Goal: Feedback & Contribution: Contribute content

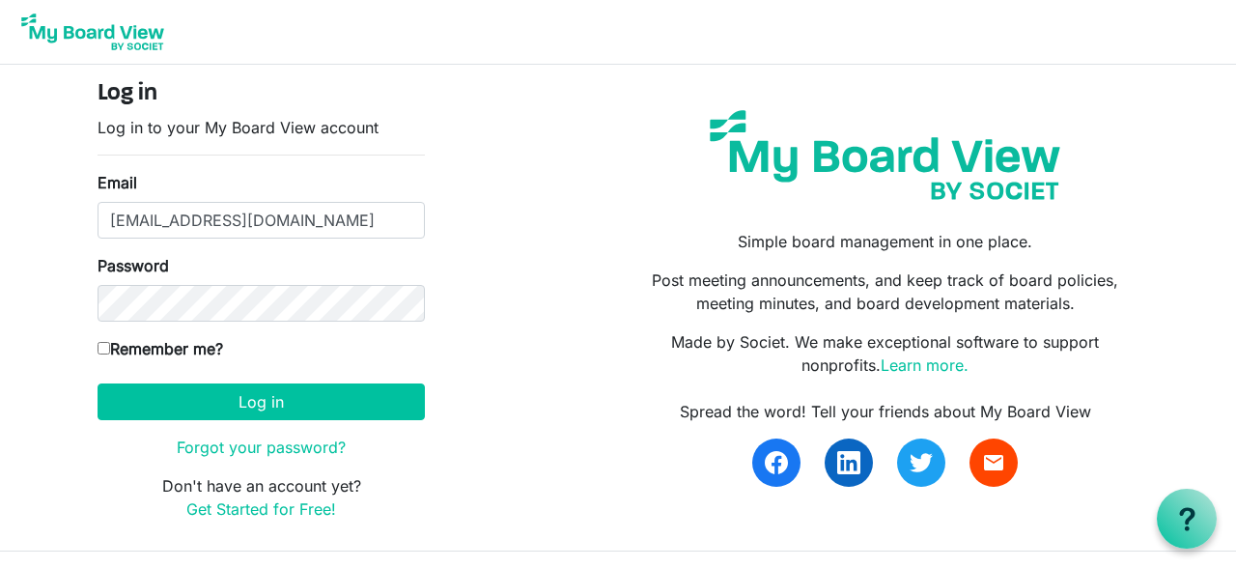
click at [105, 349] on input "Remember me?" at bounding box center [104, 348] width 13 height 13
checkbox input "true"
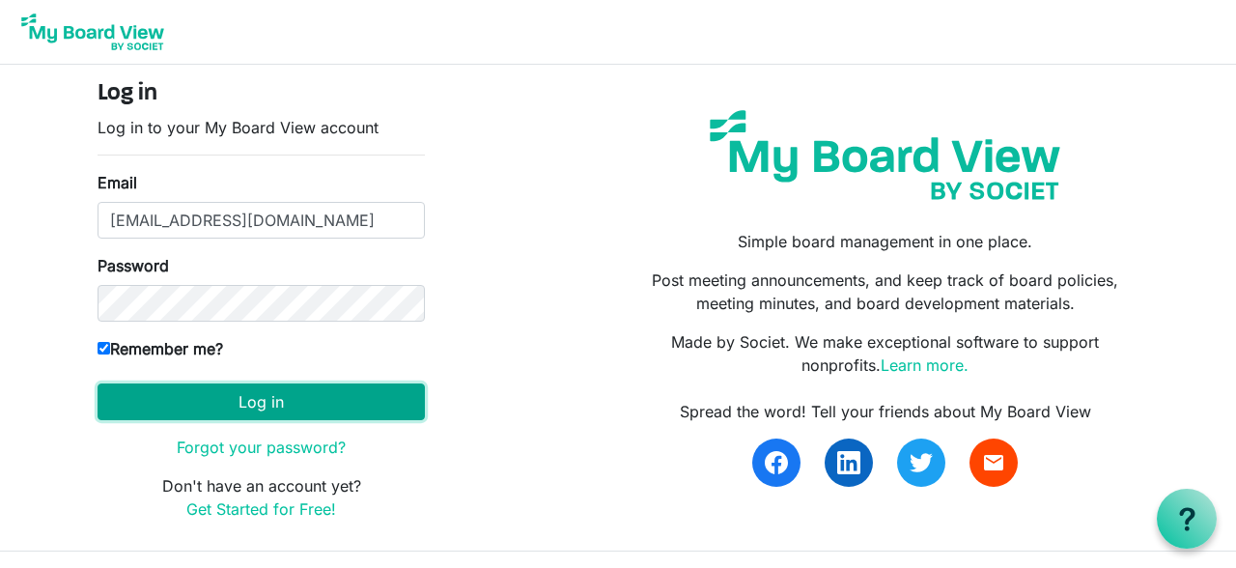
click at [238, 404] on button "Log in" at bounding box center [261, 401] width 327 height 37
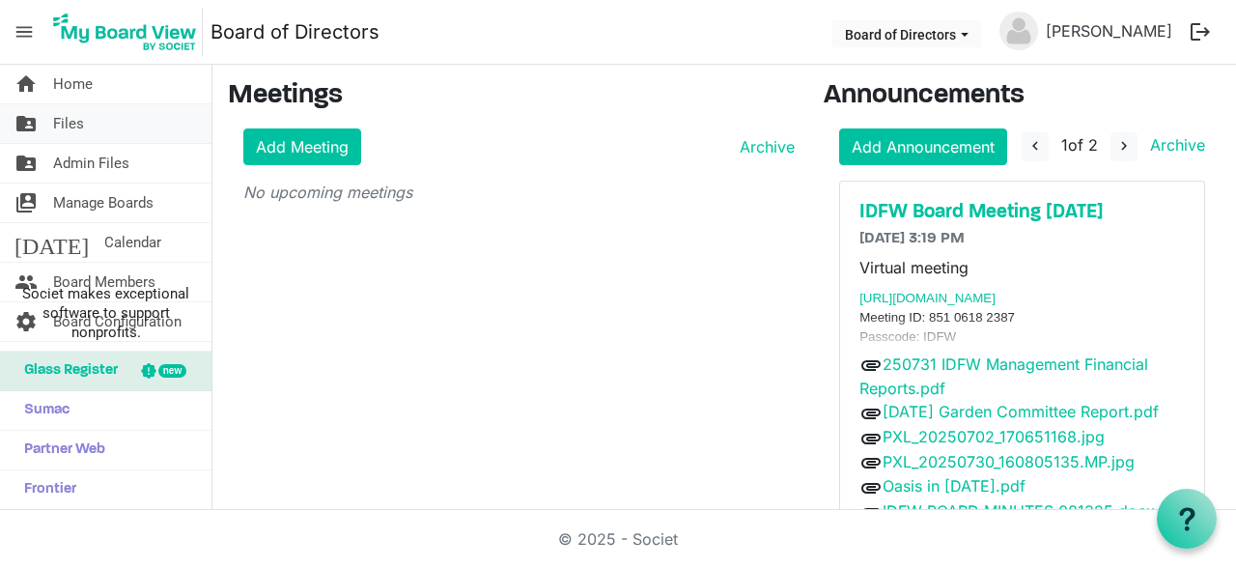
click at [94, 116] on link "folder_shared Files" at bounding box center [105, 123] width 211 height 39
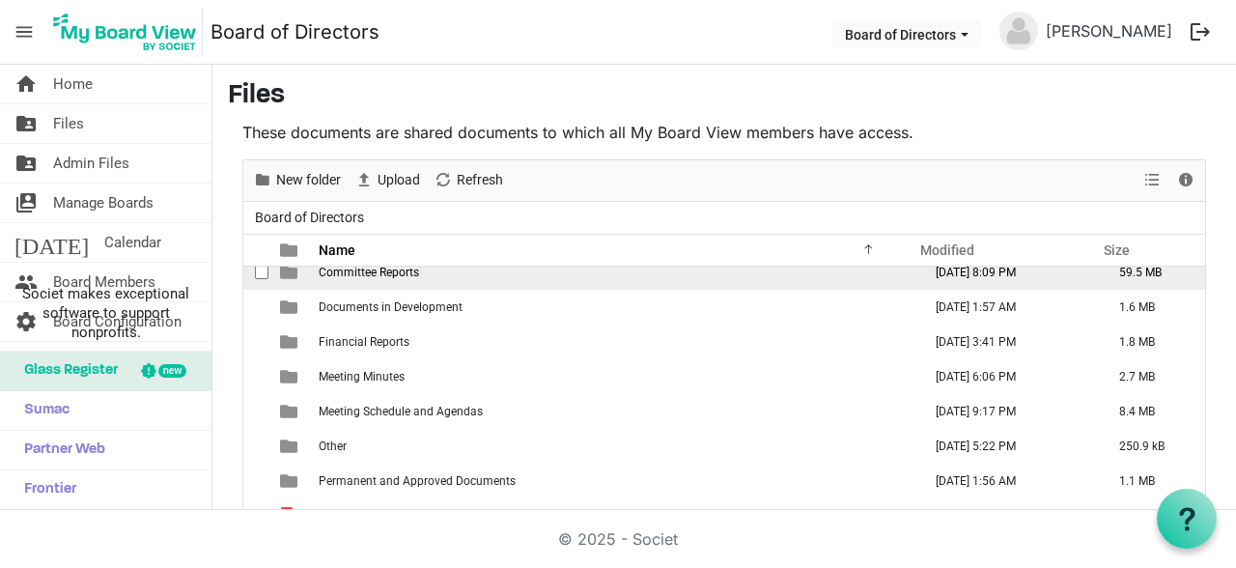
scroll to position [120, 0]
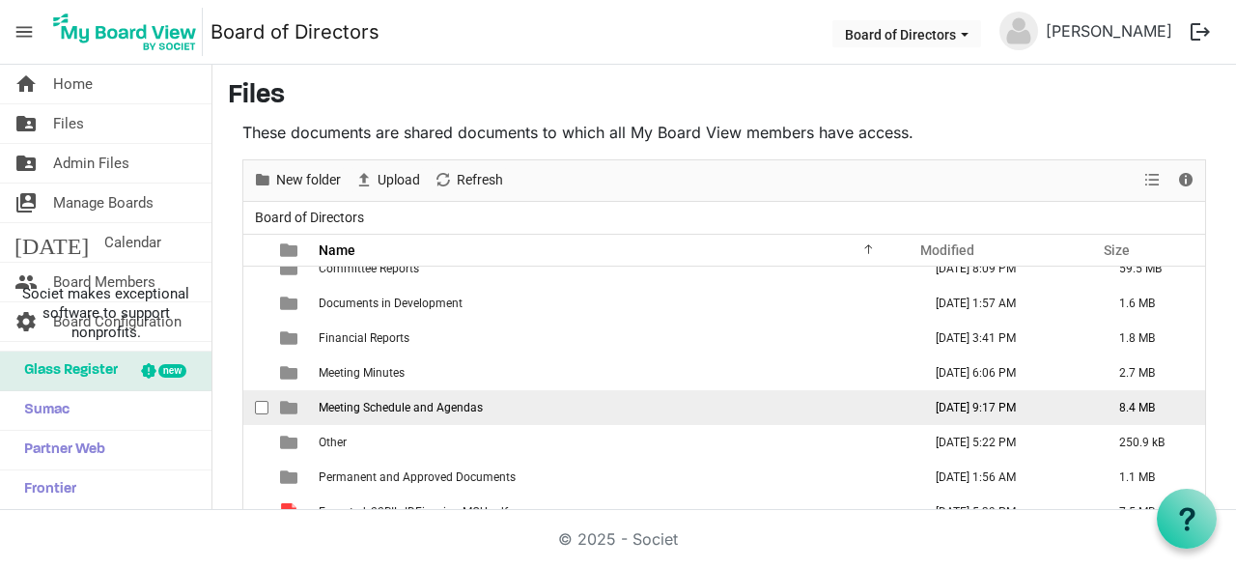
click at [459, 414] on td "Meeting Schedule and Agendas" at bounding box center [614, 407] width 602 height 35
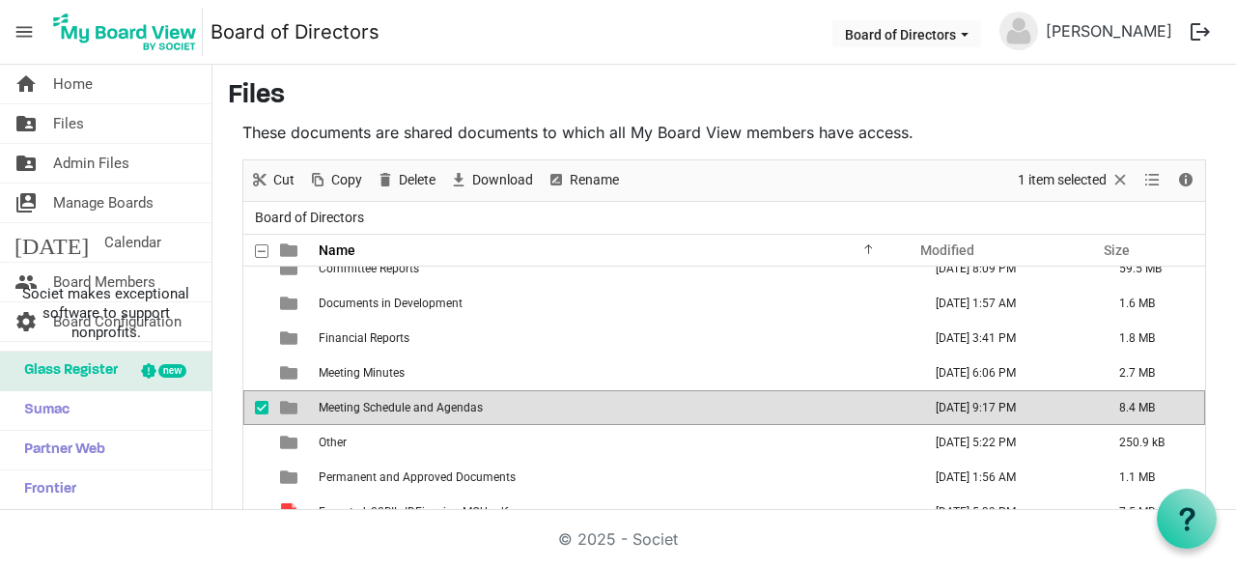
click at [459, 414] on td "Meeting Schedule and Agendas" at bounding box center [614, 407] width 602 height 35
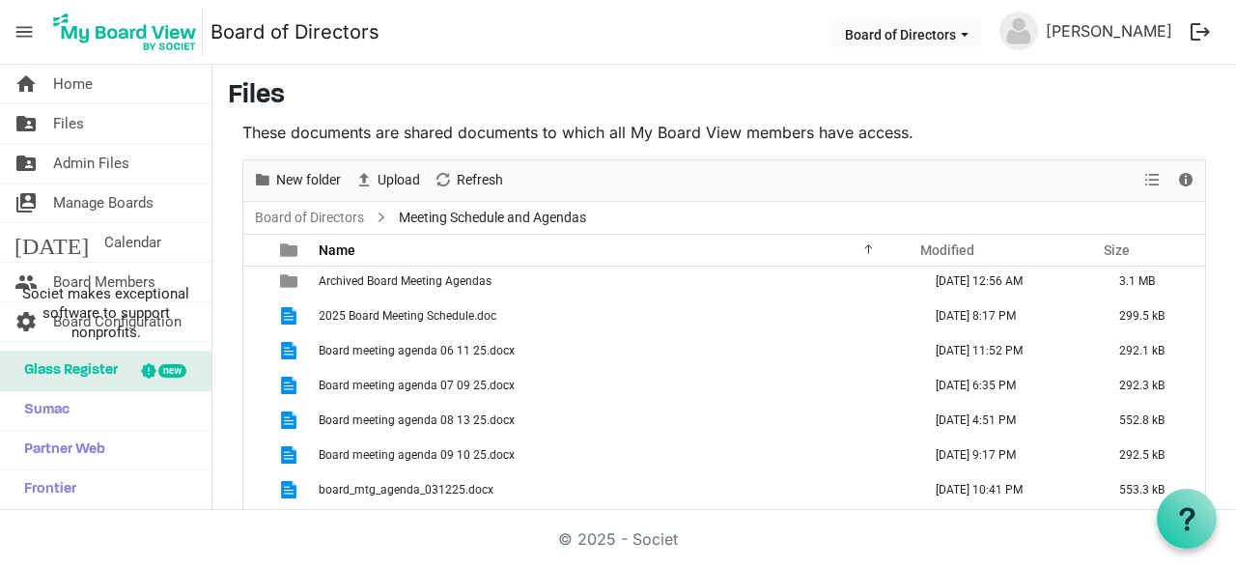
scroll to position [56, 0]
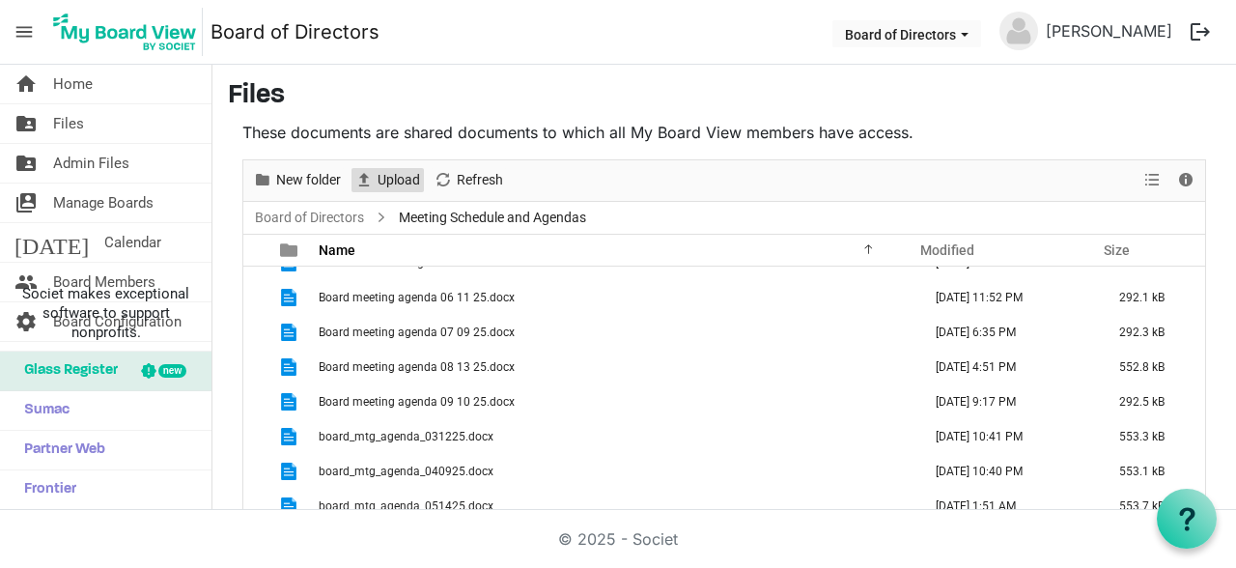
click at [413, 181] on span "Upload" at bounding box center [399, 180] width 46 height 24
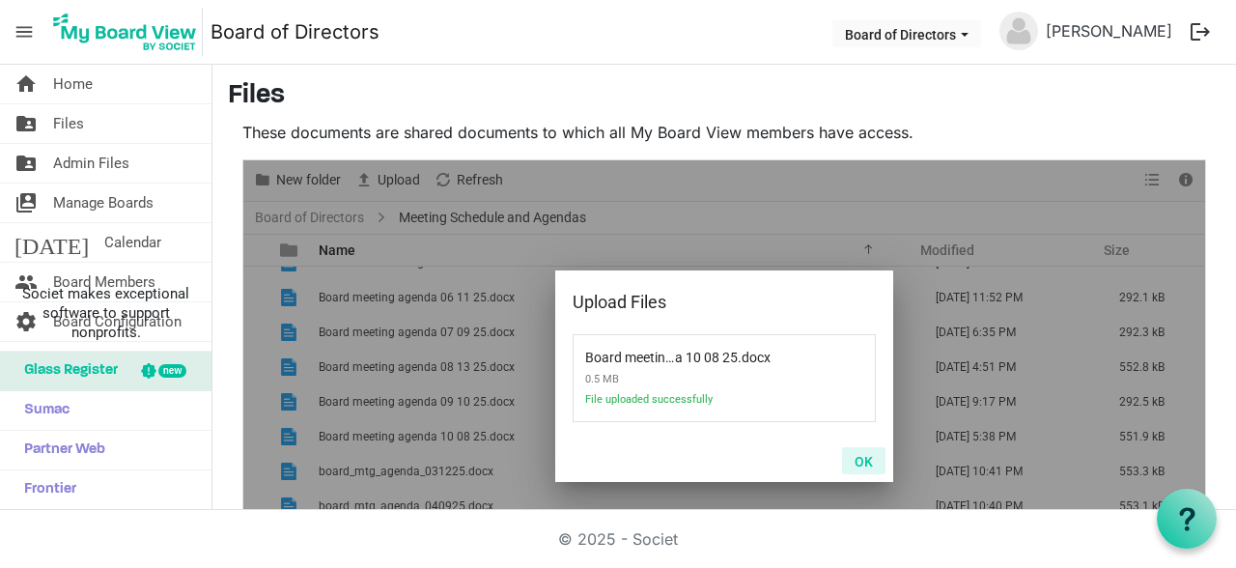
click at [860, 467] on button "OK" at bounding box center [863, 460] width 43 height 27
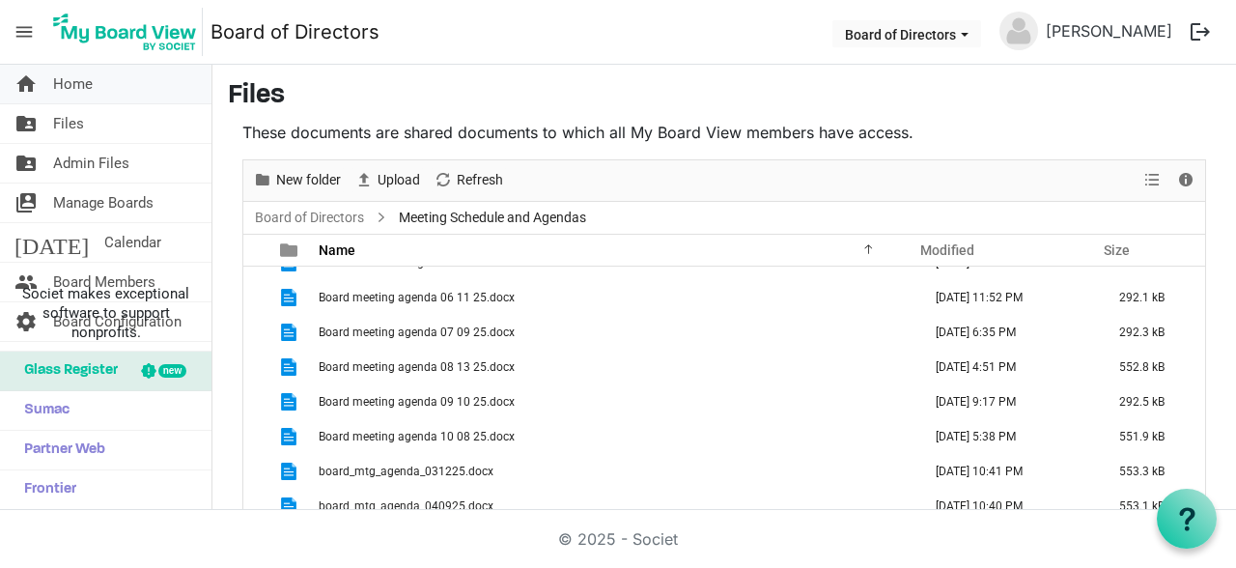
click at [72, 90] on span "Home" at bounding box center [73, 84] width 40 height 39
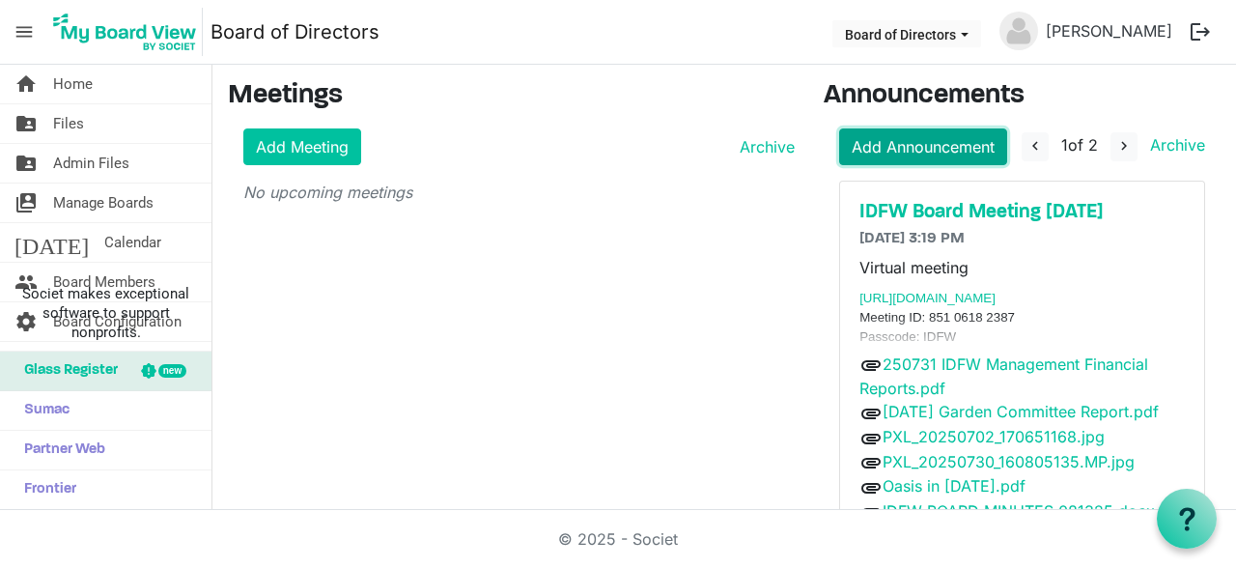
click at [880, 139] on link "Add Announcement" at bounding box center [923, 146] width 168 height 37
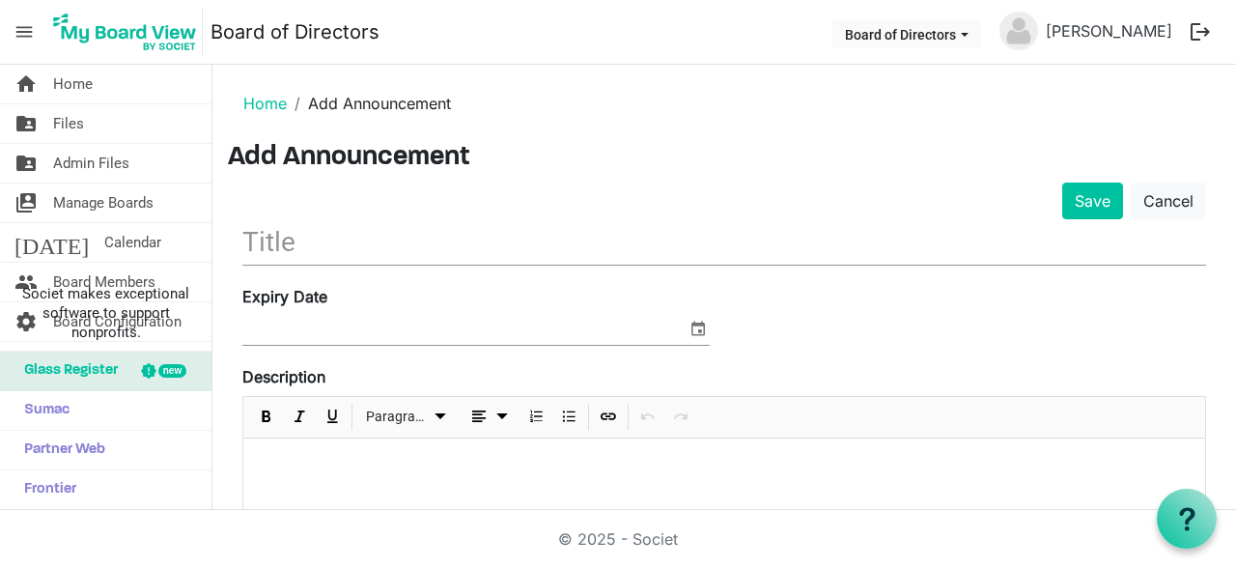
click at [443, 250] on input "text" at bounding box center [724, 241] width 964 height 45
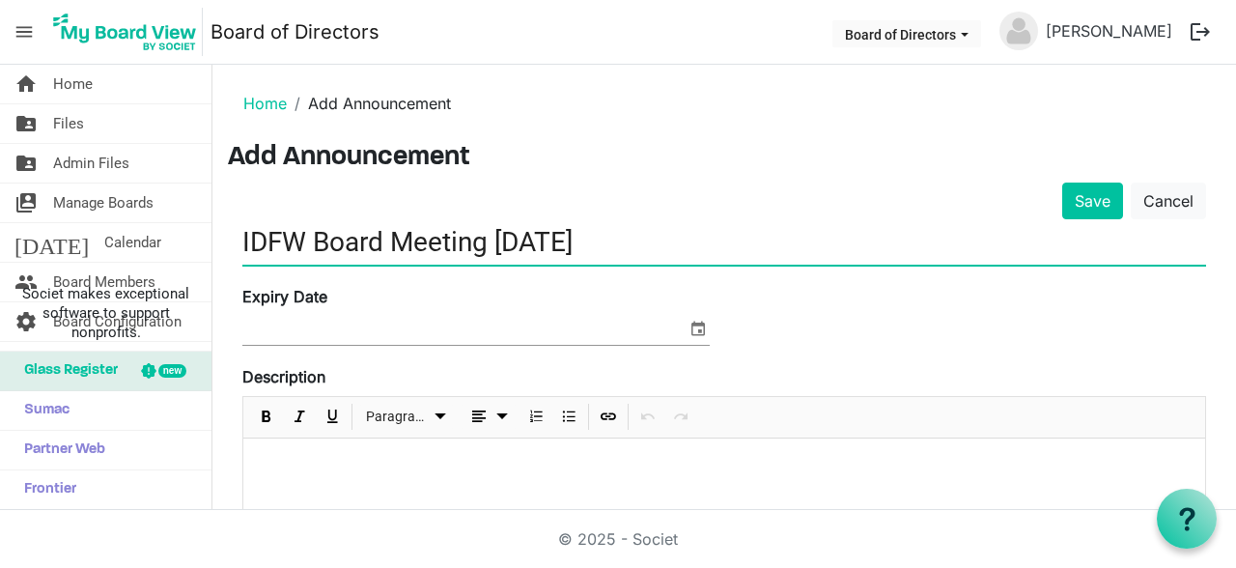
click at [546, 245] on input "IDFW Board Meeting 9/10/25" at bounding box center [724, 241] width 964 height 45
type input "IDFW Board Meeting 10/6/25"
click at [383, 465] on p at bounding box center [724, 464] width 931 height 20
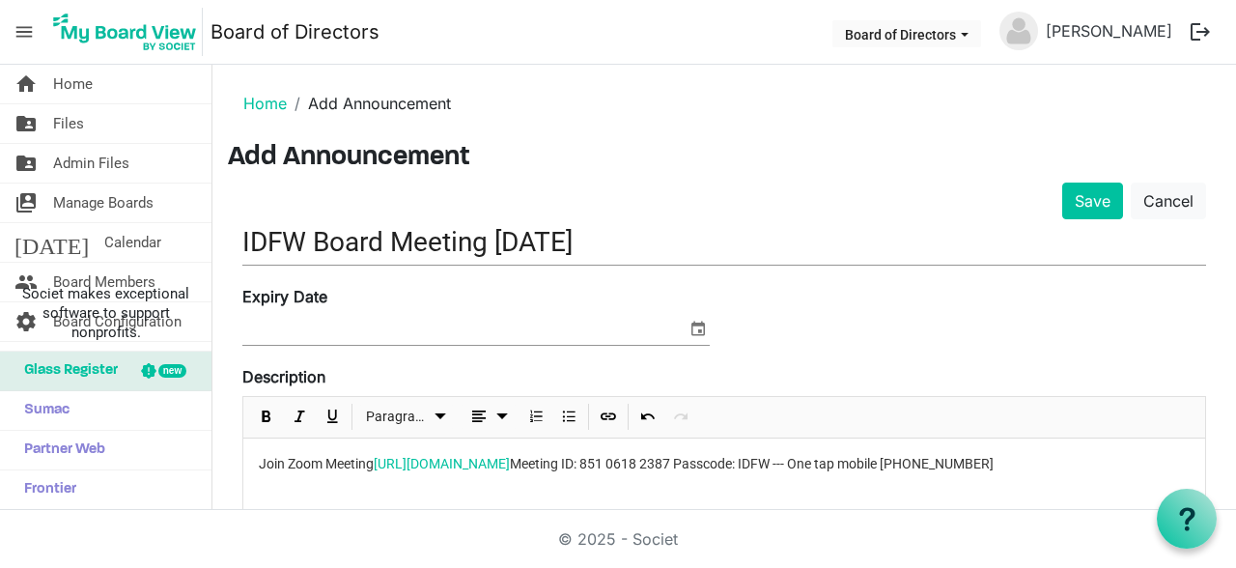
click at [259, 464] on div "Join Zoom Meeting https://uidaho.zoom.us/j/85106182387?from=addon Meeting ID: 8…" at bounding box center [724, 486] width 962 height 97
click at [701, 467] on span "Join Zoom Meeting https://uidaho.zoom.us/j/85106182387?from=addon Meeting ID: 8…" at bounding box center [626, 463] width 735 height 15
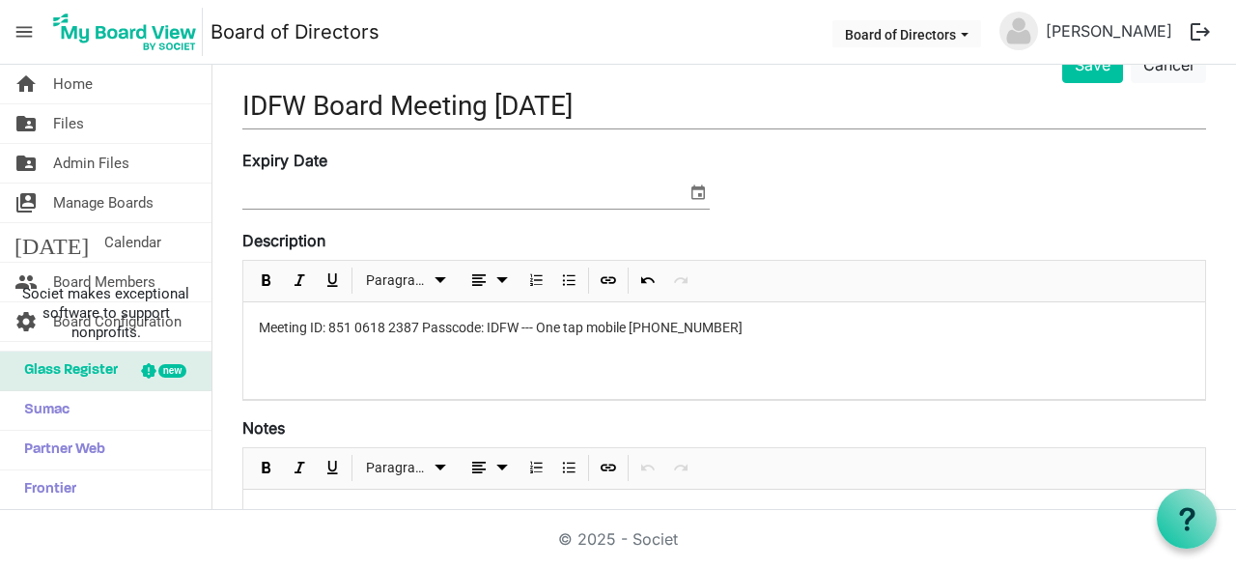
scroll to position [193, 0]
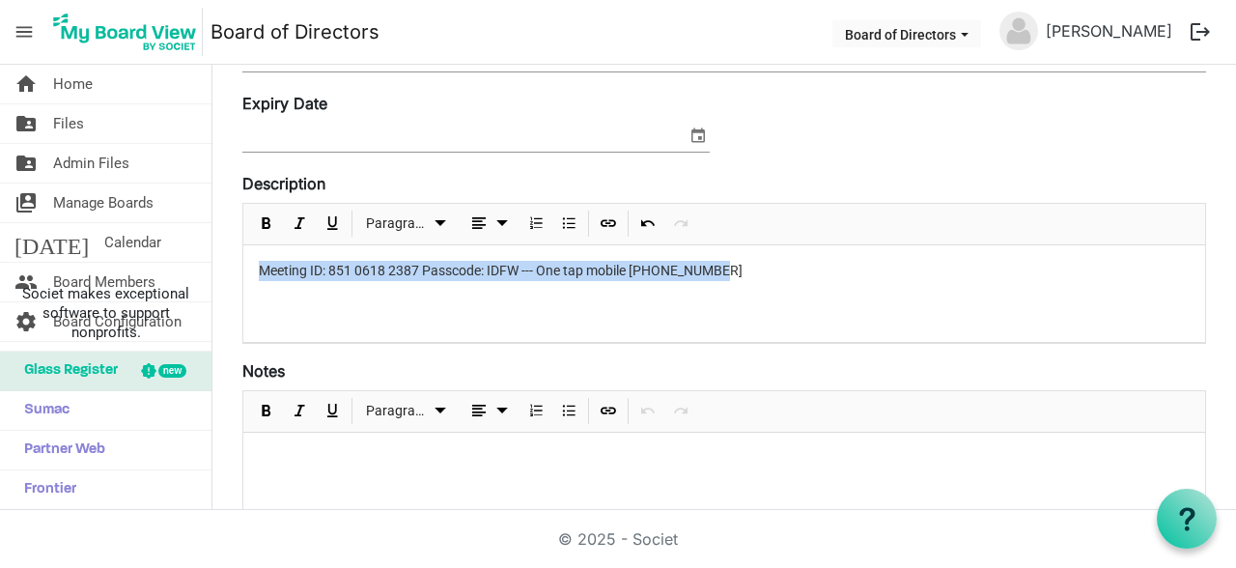
drag, startPoint x: 766, startPoint y: 273, endPoint x: 223, endPoint y: 304, distance: 543.5
click at [243, 304] on div "Meeting ID: 851 0618 2387 Passcode: IDFW --- One tap mobile +17193594580" at bounding box center [724, 294] width 962 height 98
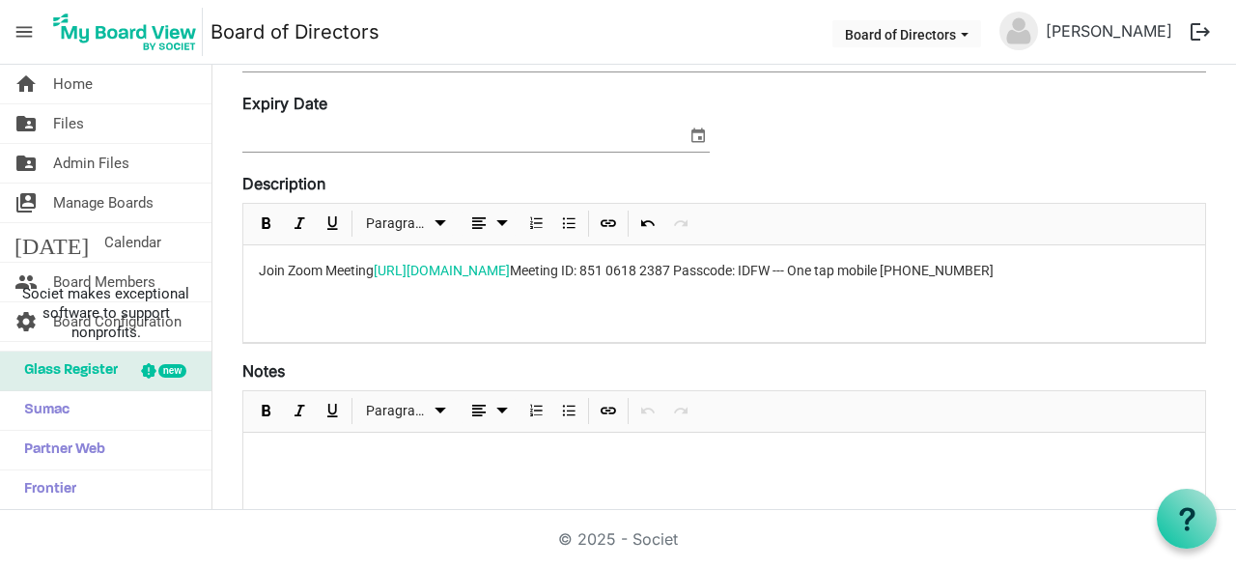
click at [703, 270] on span "Join Zoom Meeting https://uidaho.zoom.us/j/85106182387?from=addon Meeting ID: 8…" at bounding box center [626, 270] width 735 height 15
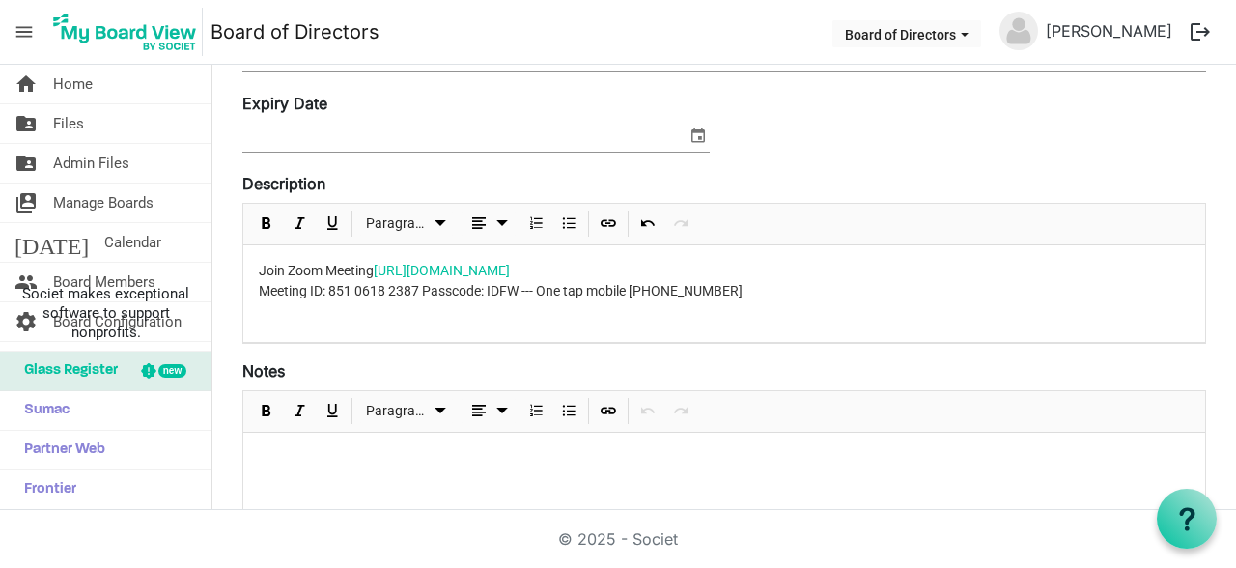
click at [427, 288] on span "Join Zoom Meeting https://uidaho.zoom.us/j/85106182387?from=addon Meeting ID: 8…" at bounding box center [501, 281] width 484 height 36
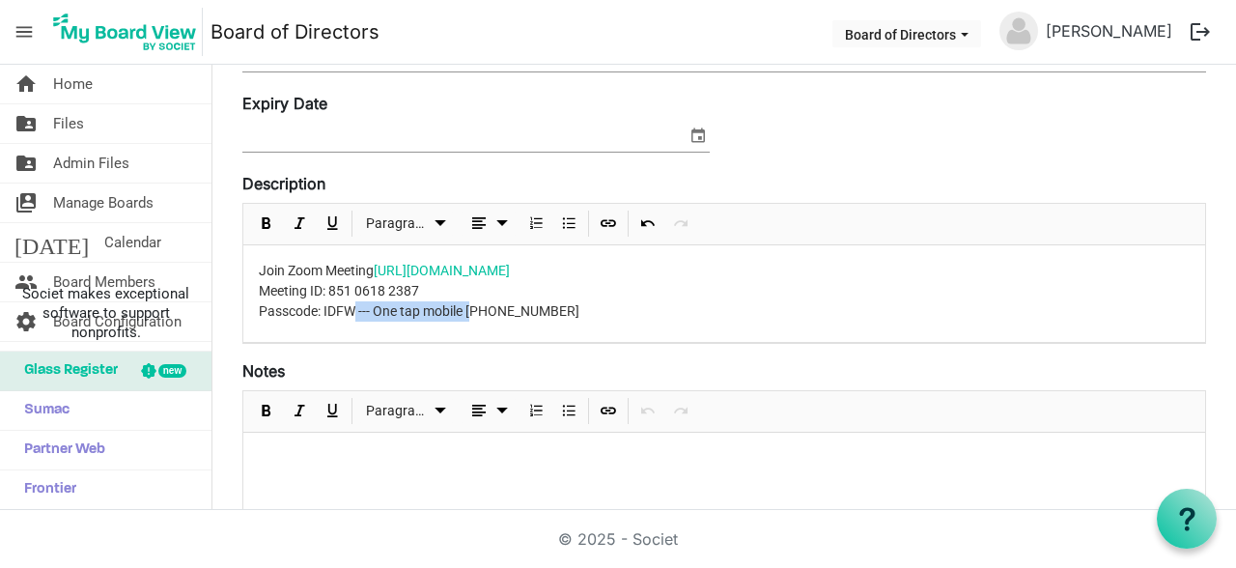
drag, startPoint x: 480, startPoint y: 309, endPoint x: 356, endPoint y: 318, distance: 123.9
click at [356, 318] on span "Join Zoom Meeting https://uidaho.zoom.us/j/85106182387?from=addon Meeting ID: 8…" at bounding box center [419, 291] width 321 height 56
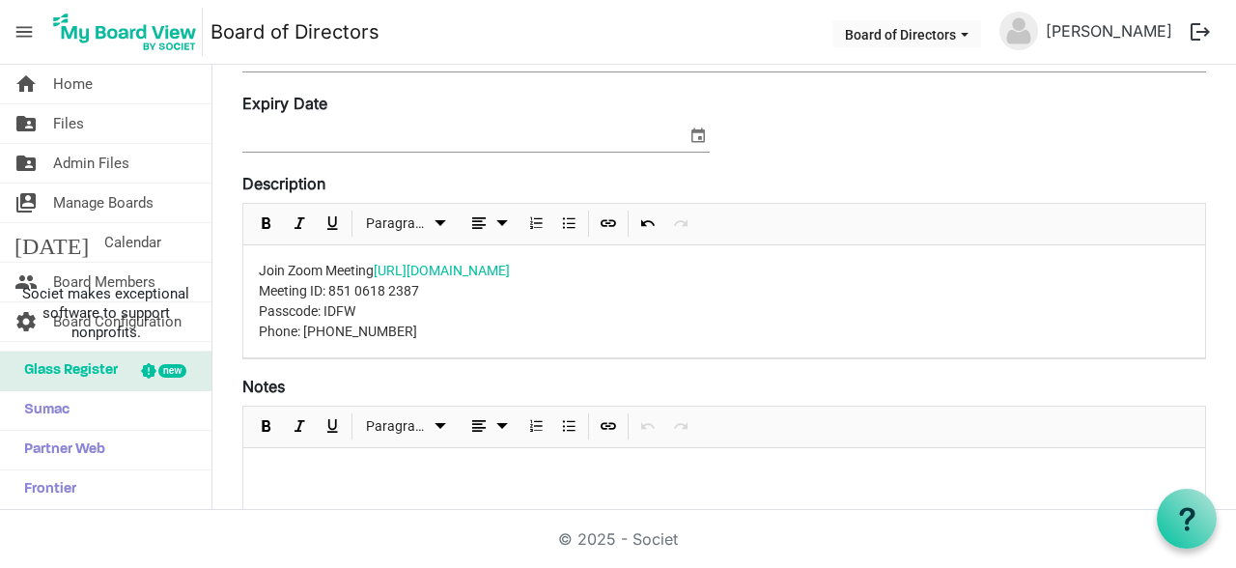
click at [310, 333] on span "Join Zoom Meeting https://uidaho.zoom.us/j/85106182387?from=addon Meeting ID: 8…" at bounding box center [384, 301] width 251 height 76
click at [327, 333] on span "Join Zoom Meeting https://uidaho.zoom.us/j/85106182387?from=addon Meeting ID: 8…" at bounding box center [384, 301] width 251 height 76
click at [354, 333] on span "Join Zoom Meeting https://uidaho.zoom.us/j/85106182387?from=addon Meeting ID: 8…" at bounding box center [384, 301] width 251 height 76
click at [390, 333] on p "Join Zoom Meeting https://uidaho.zoom.us/j/85106182387?from=addon Meeting ID: 8…" at bounding box center [724, 301] width 931 height 81
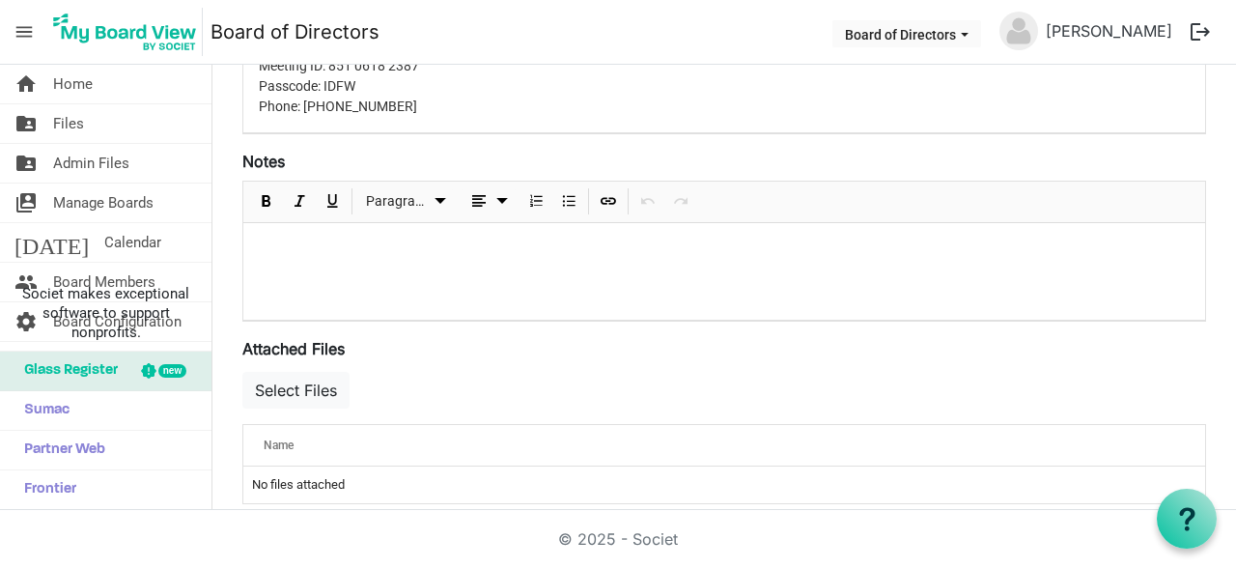
scroll to position [433, 0]
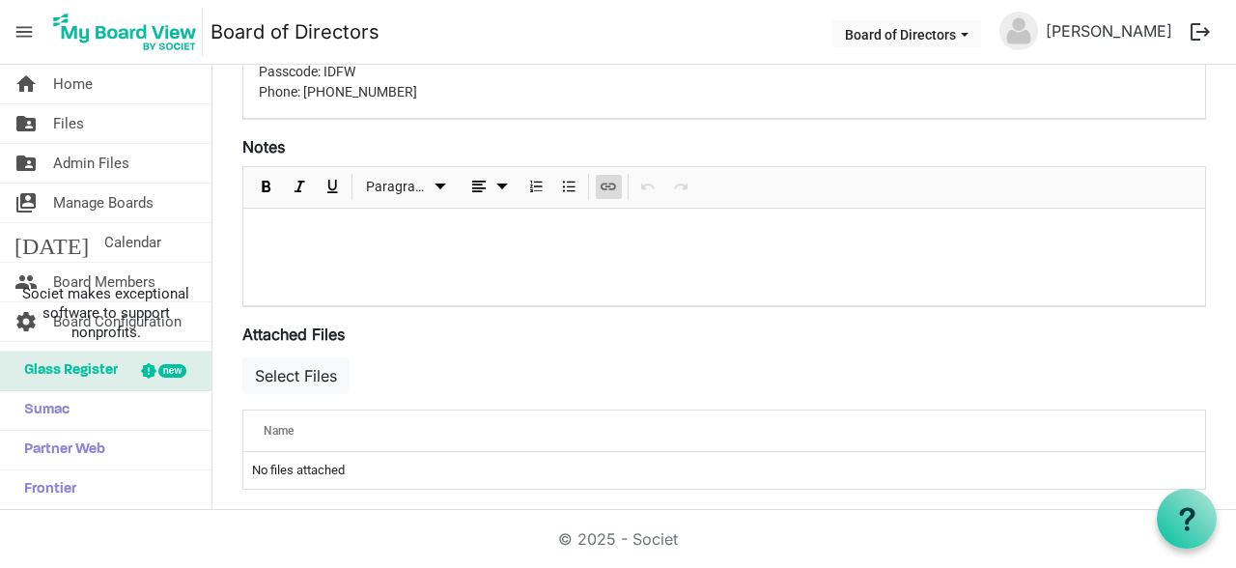
click at [604, 184] on span "Insert Link" at bounding box center [608, 187] width 23 height 24
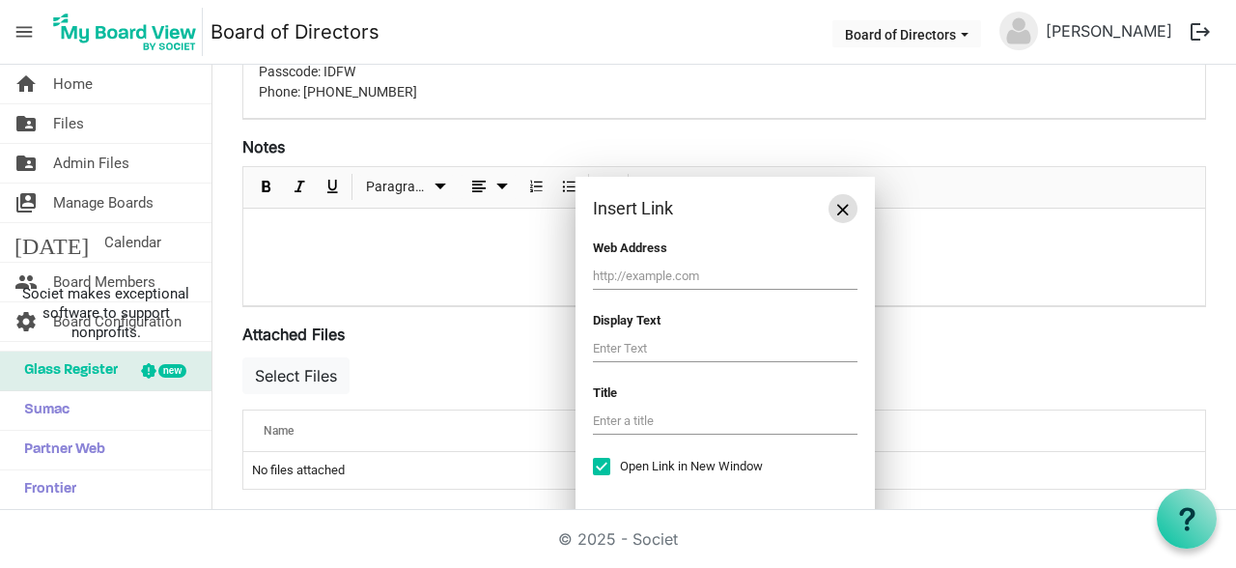
click at [843, 202] on button "Close" at bounding box center [842, 208] width 29 height 29
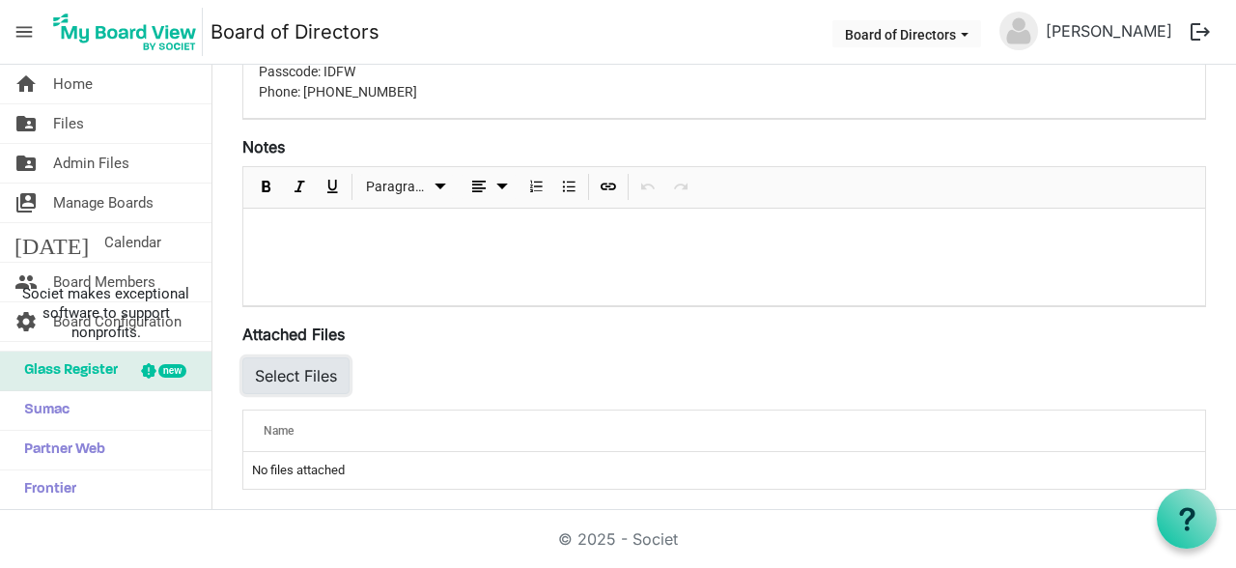
click at [311, 376] on button "Select Files" at bounding box center [295, 375] width 107 height 37
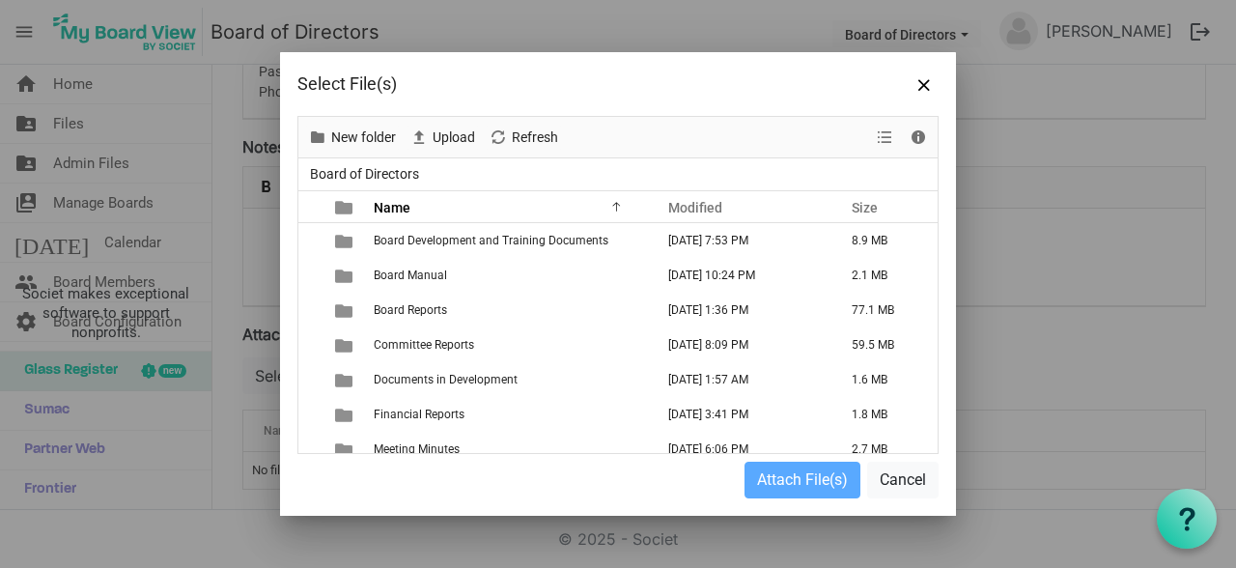
scroll to position [207, 0]
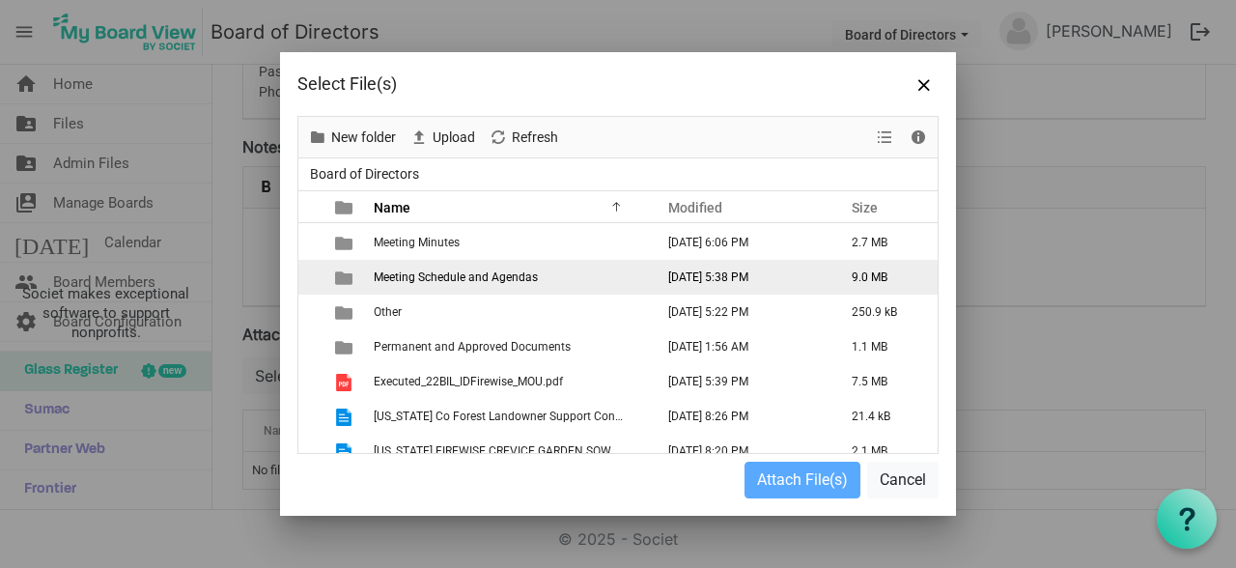
click at [509, 282] on span "Meeting Schedule and Agendas" at bounding box center [456, 277] width 164 height 14
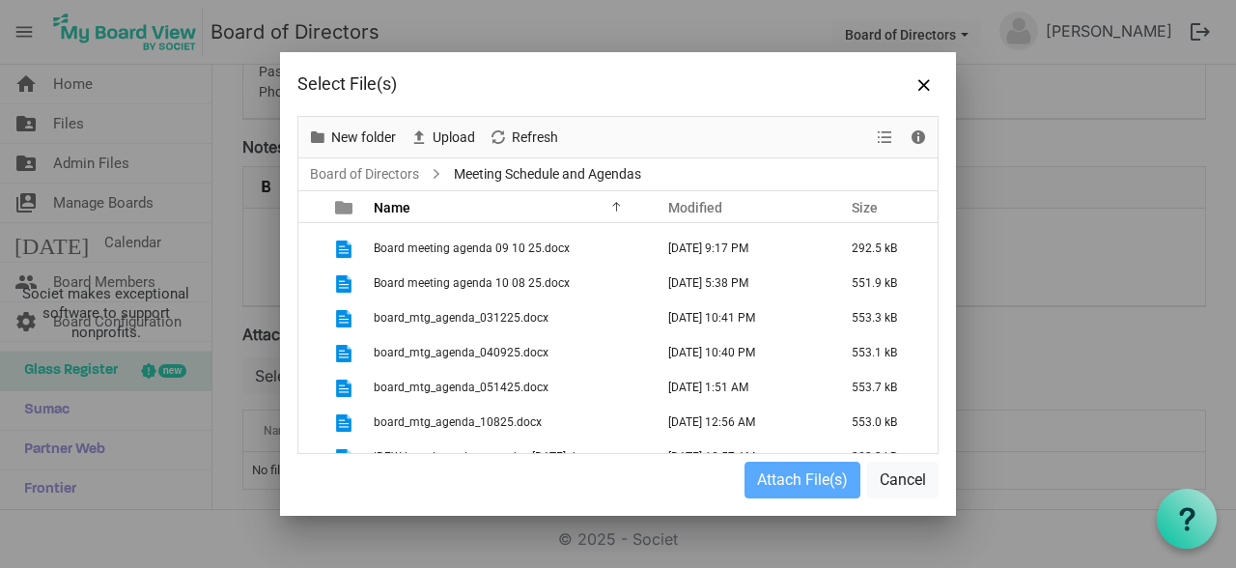
scroll to position [152, 0]
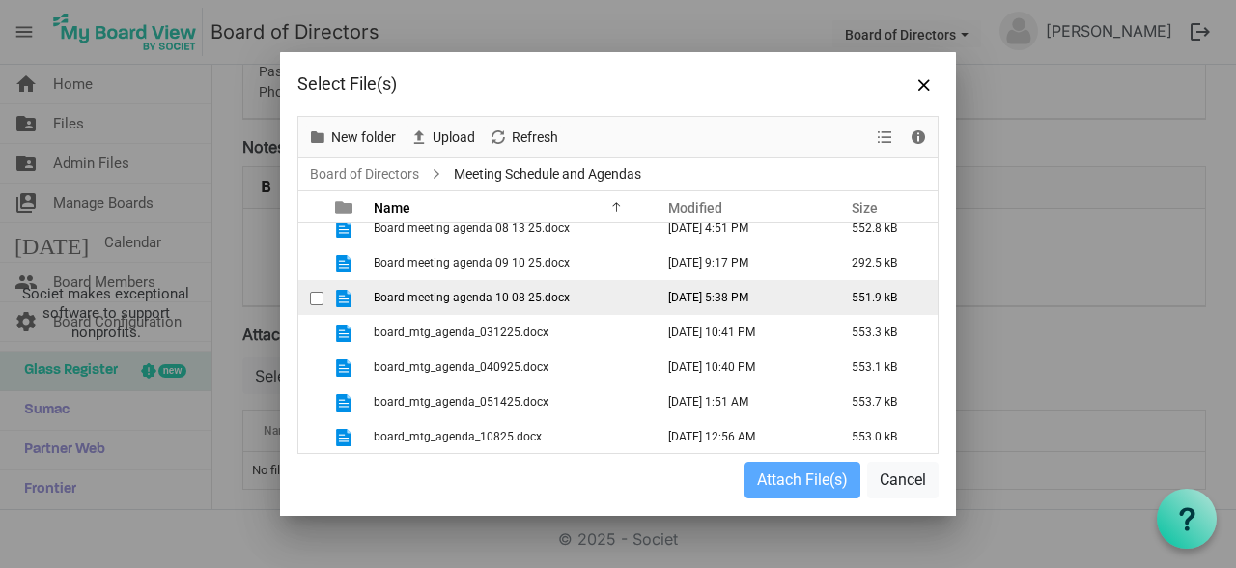
click at [500, 291] on span "Board meeting agenda 10 08 25.docx" at bounding box center [472, 298] width 196 height 14
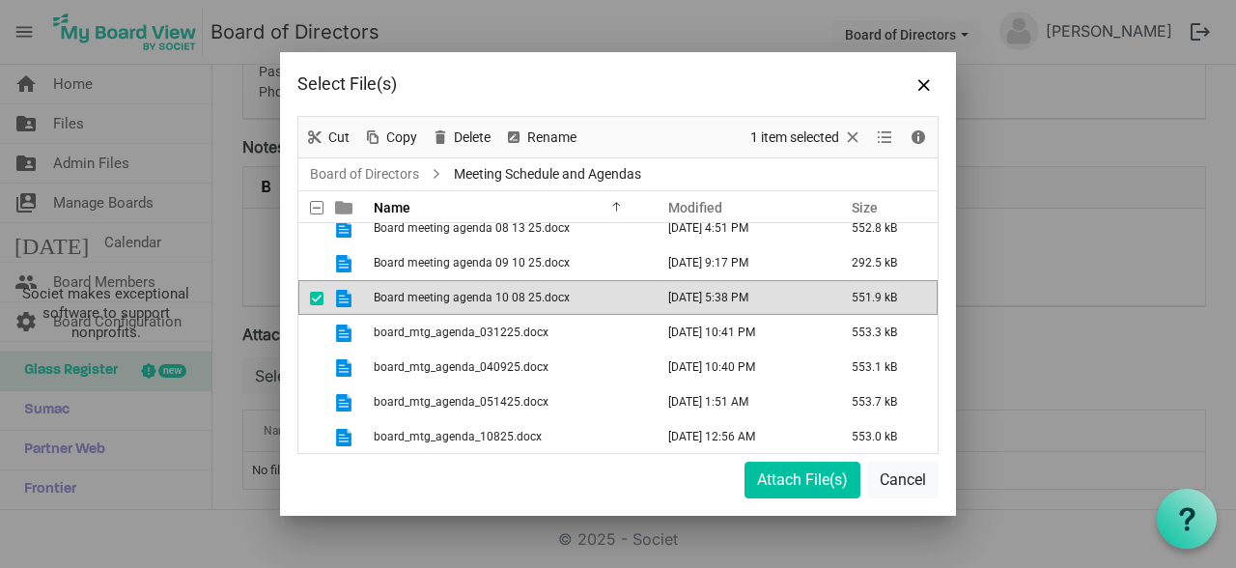
click at [500, 291] on span "Board meeting agenda 10 08 25.docx" at bounding box center [472, 298] width 196 height 14
click at [788, 483] on button "Attach File(s)" at bounding box center [802, 480] width 116 height 37
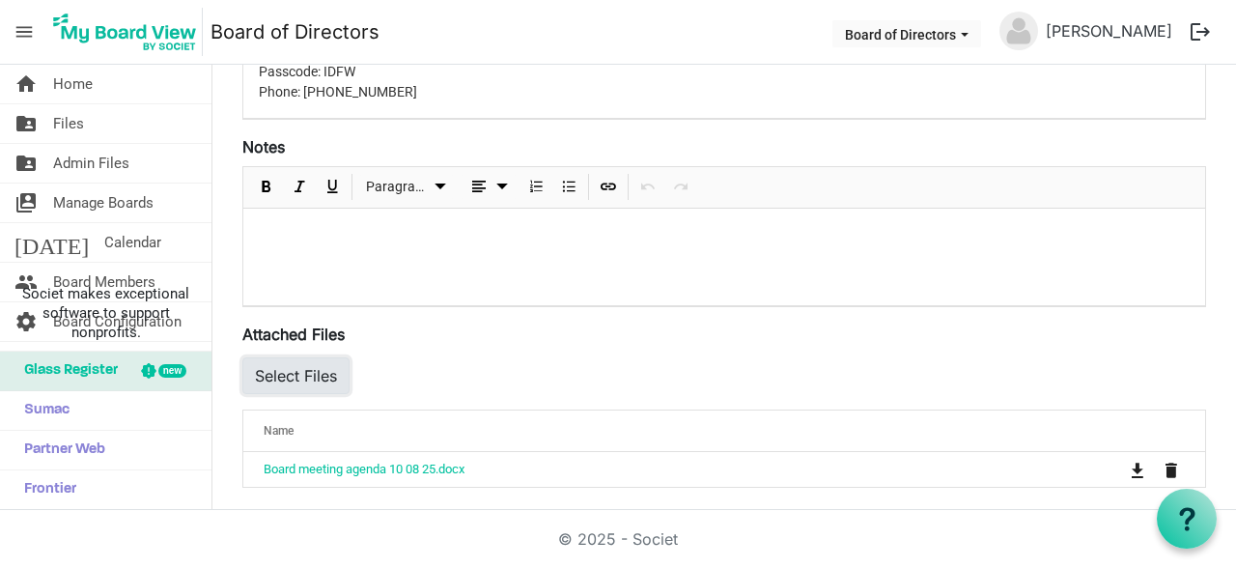
click at [325, 381] on button "Select Files" at bounding box center [295, 375] width 107 height 37
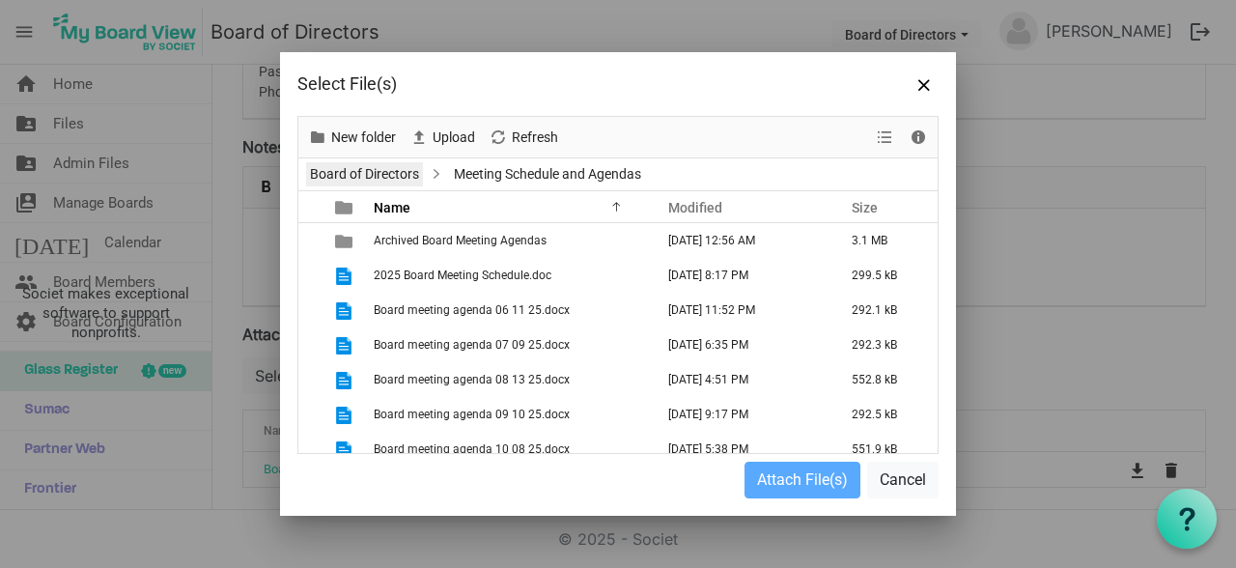
click at [383, 174] on link "Board of Directors" at bounding box center [364, 174] width 117 height 24
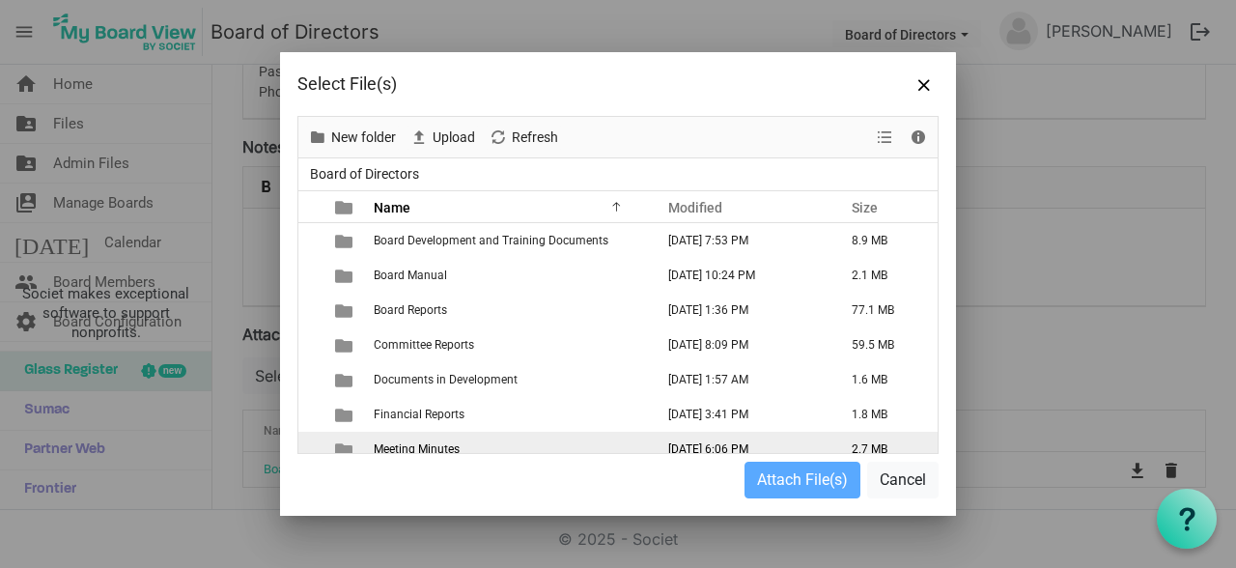
click at [493, 446] on td "Meeting Minutes" at bounding box center [508, 449] width 280 height 35
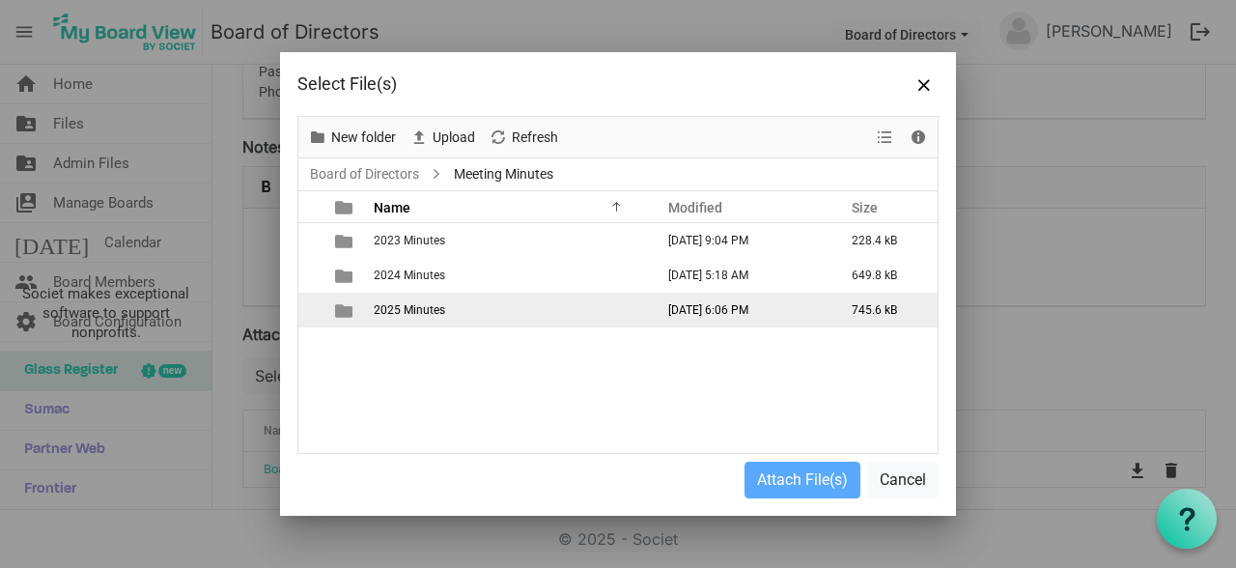
click at [450, 309] on td "2025 Minutes" at bounding box center [508, 310] width 280 height 35
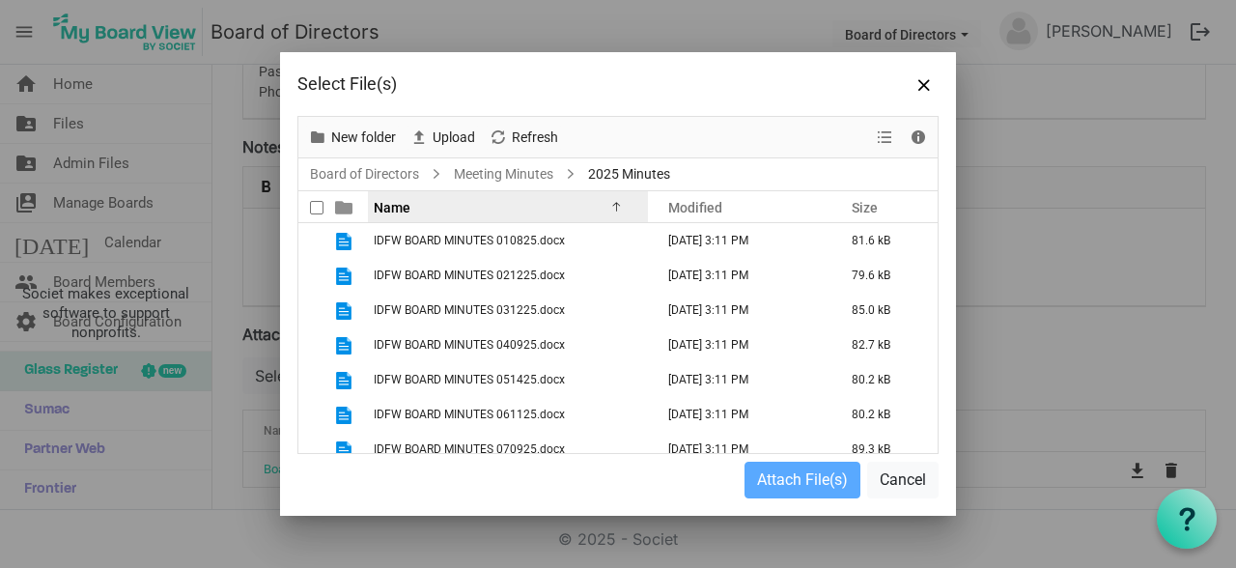
click at [500, 210] on div "Name" at bounding box center [500, 207] width 267 height 28
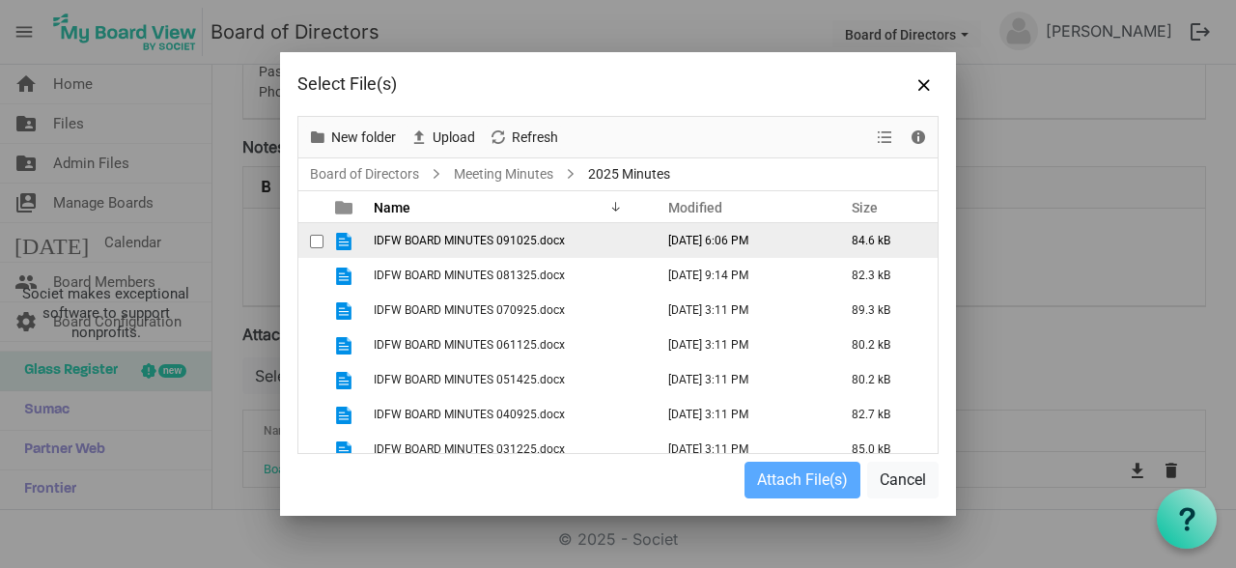
click at [502, 236] on span "IDFW BOARD MINUTES 091025.docx" at bounding box center [469, 241] width 191 height 14
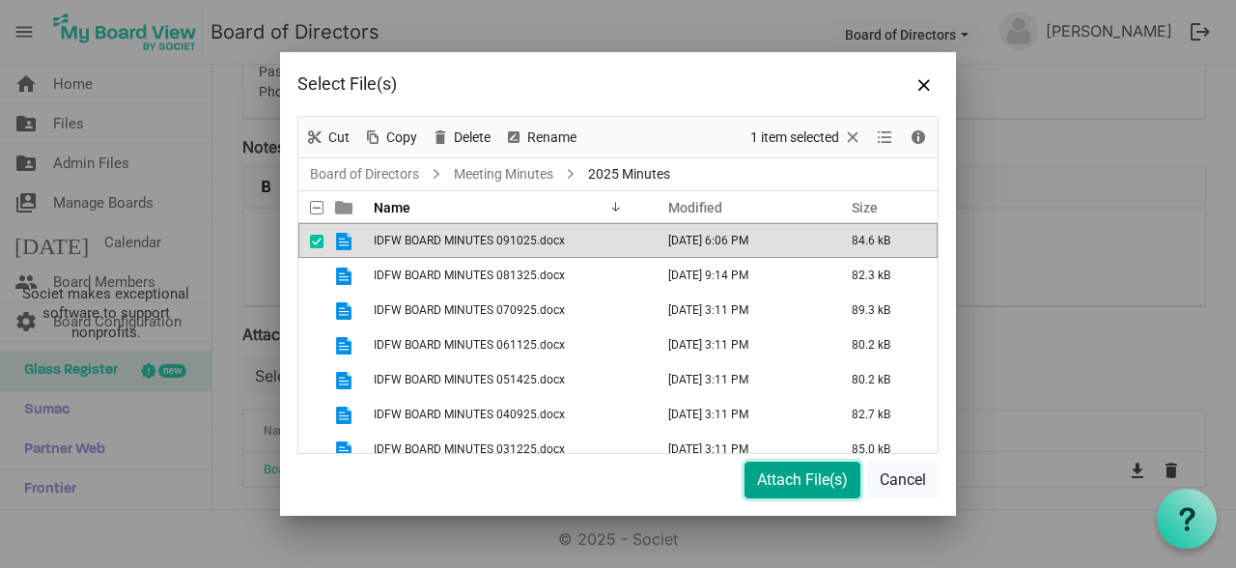
click at [803, 480] on button "Attach File(s)" at bounding box center [802, 480] width 116 height 37
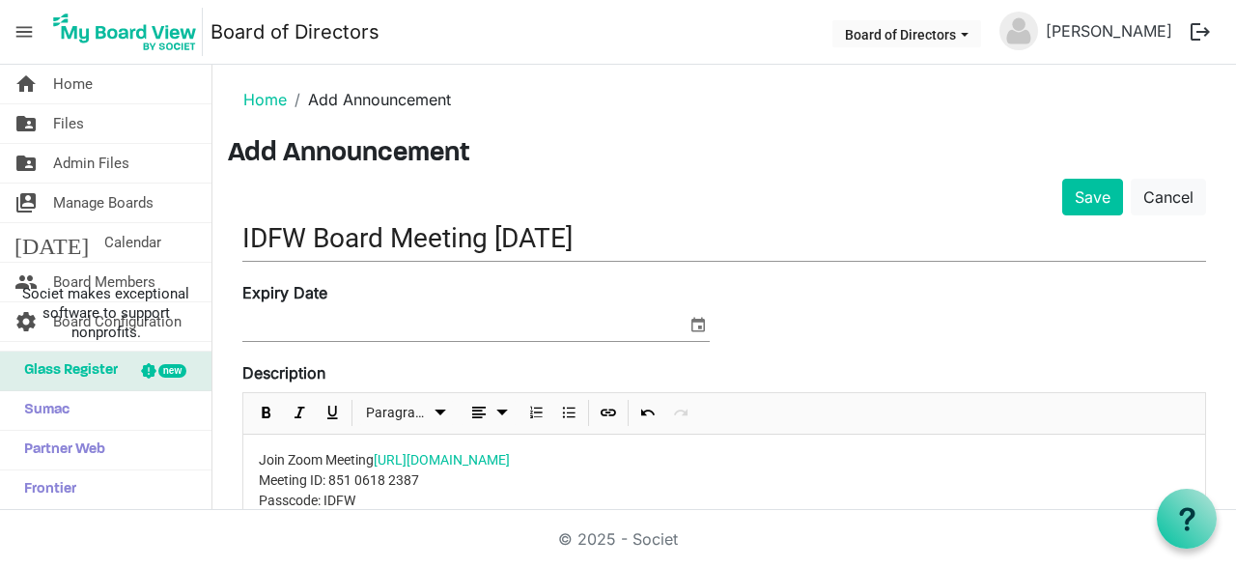
scroll to position [0, 0]
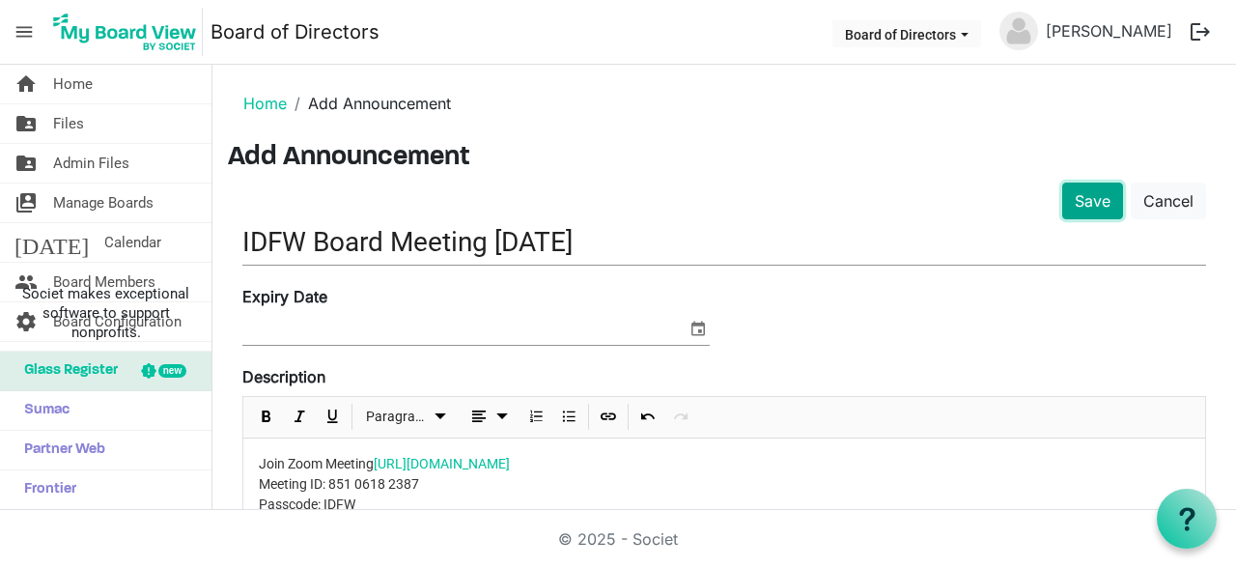
click at [1079, 207] on button "Save" at bounding box center [1092, 200] width 61 height 37
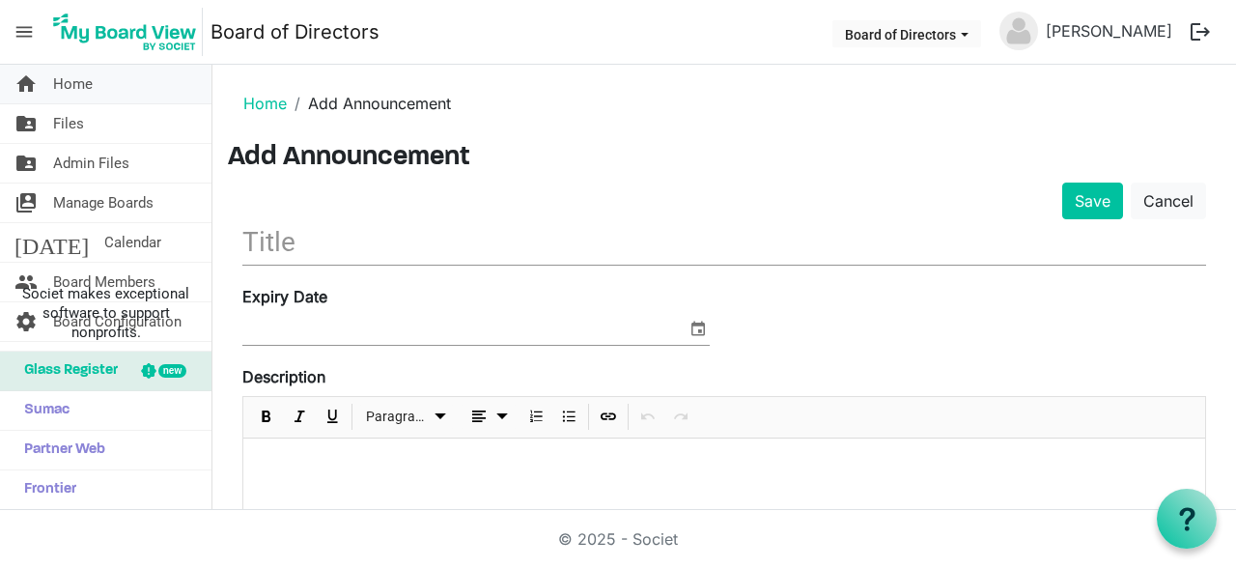
click at [64, 93] on span "Home" at bounding box center [73, 84] width 40 height 39
